Goal: Information Seeking & Learning: Learn about a topic

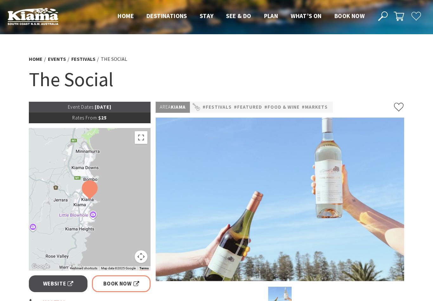
click at [54, 284] on span "Website" at bounding box center [58, 284] width 30 height 9
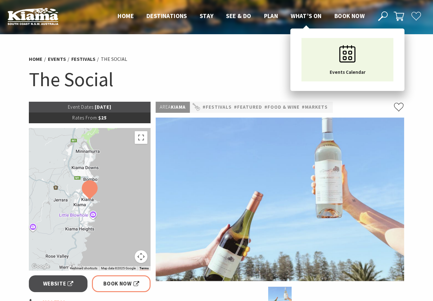
click at [312, 16] on span "What’s On" at bounding box center [306, 16] width 31 height 8
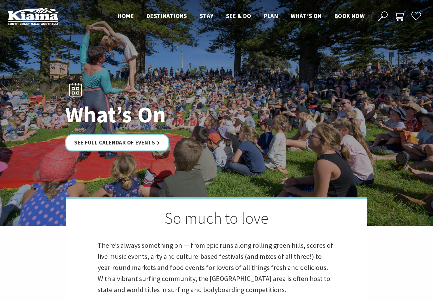
click at [106, 144] on link "See Full Calendar of Events" at bounding box center [117, 143] width 104 height 17
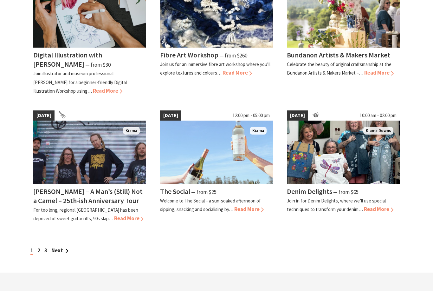
scroll to position [487, 0]
click at [61, 247] on link "Next" at bounding box center [59, 250] width 17 height 7
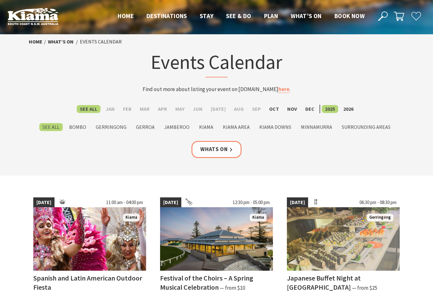
click at [269, 107] on label "Oct" at bounding box center [274, 109] width 16 height 8
click at [0, 0] on input "Oct" at bounding box center [0, 0] width 0 height 0
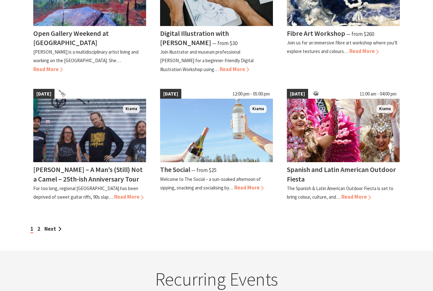
scroll to position [500, 0]
